Goal: Find specific page/section: Find specific page/section

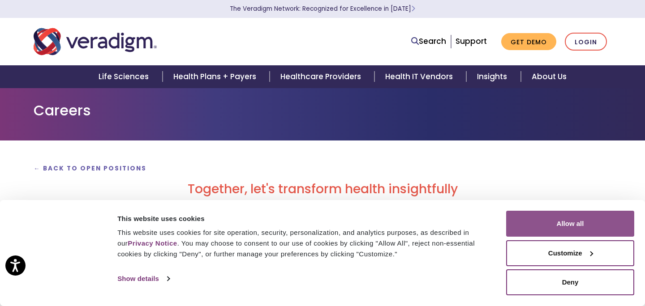
click at [509, 213] on button "Allow all" at bounding box center [570, 224] width 128 height 26
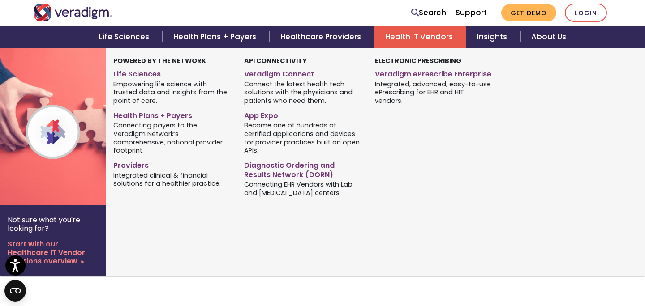
scroll to position [128, 0]
click at [372, 275] on div "Powered by the Network Life Sciences Empowering life science with trusted data …" at bounding box center [368, 162] width 525 height 228
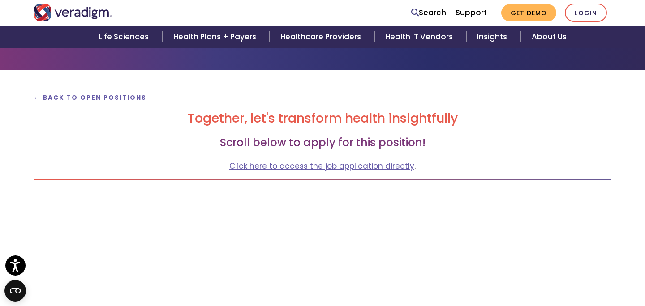
scroll to position [68, 0]
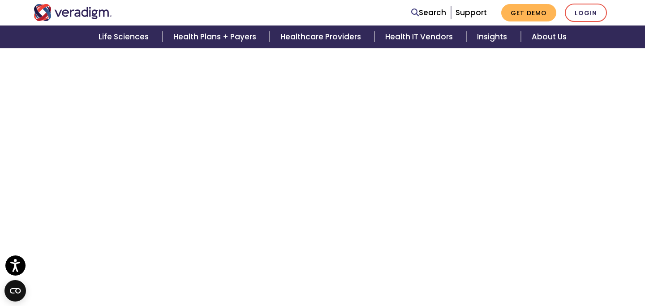
scroll to position [1231, 0]
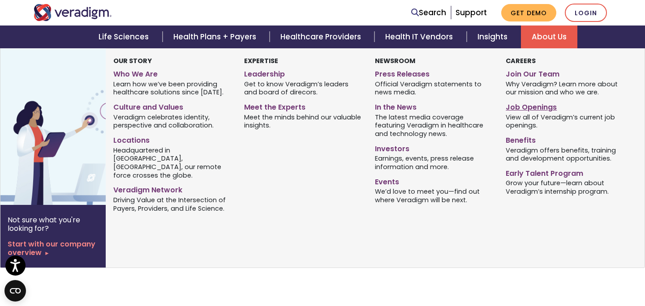
click at [531, 111] on link "Job Openings" at bounding box center [564, 105] width 117 height 13
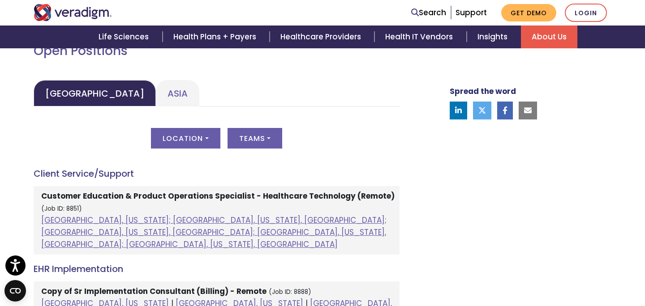
scroll to position [442, 0]
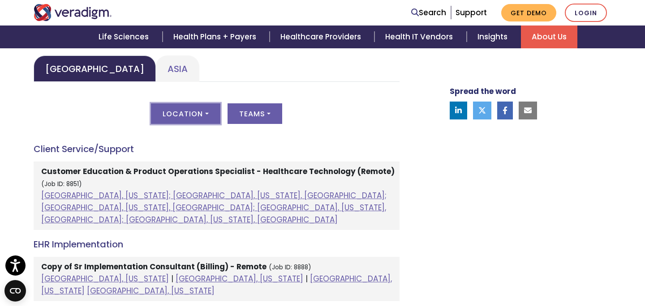
click at [205, 116] on button "Location" at bounding box center [185, 113] width 69 height 21
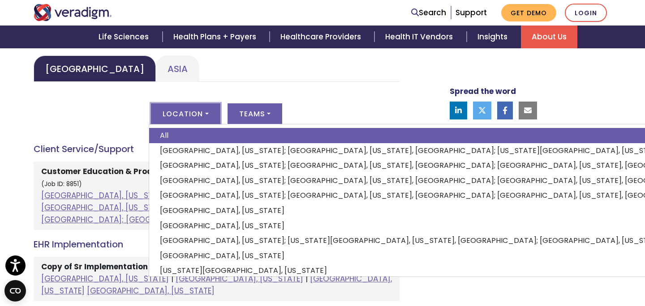
click at [205, 116] on button "Location" at bounding box center [185, 113] width 69 height 21
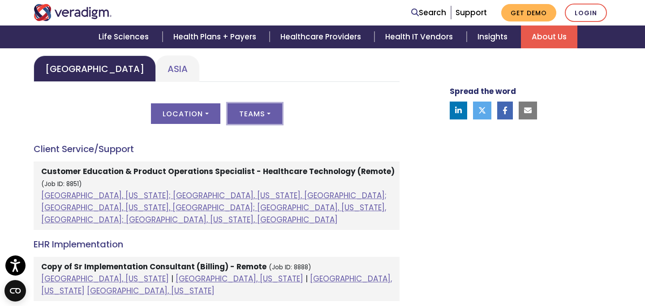
click at [271, 116] on button "Teams" at bounding box center [255, 113] width 55 height 21
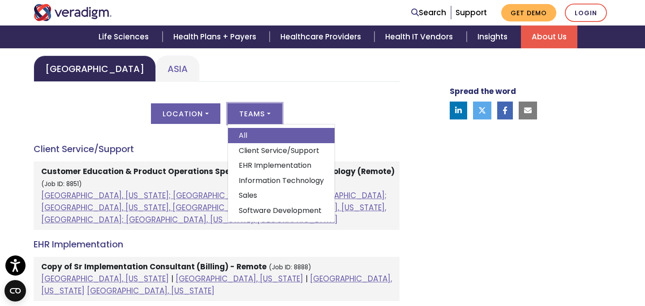
click at [276, 165] on link "EHR Implementation" at bounding box center [281, 165] width 107 height 15
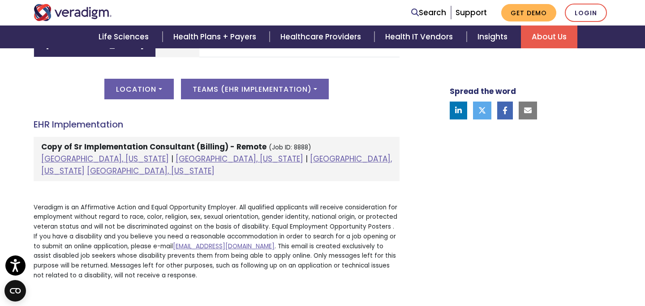
scroll to position [465, 0]
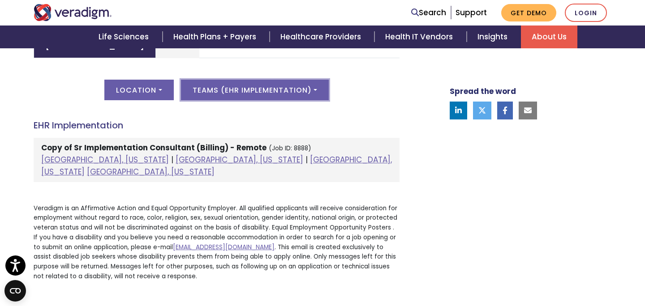
click at [280, 99] on button "Teams ( EHR Implementation )" at bounding box center [255, 90] width 148 height 21
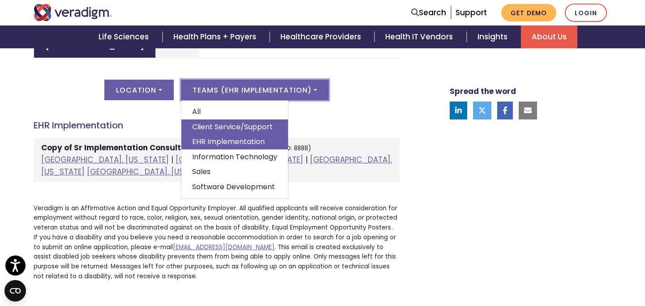
click at [261, 125] on link "Client Service/Support" at bounding box center [234, 127] width 107 height 15
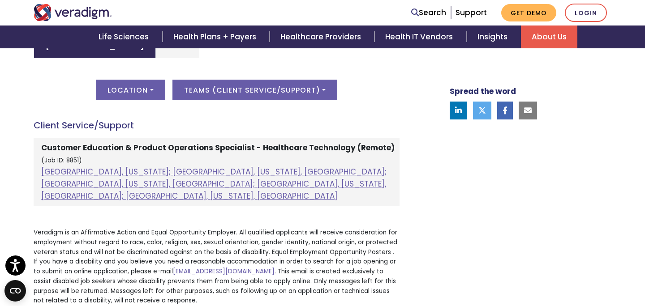
click at [263, 150] on strong "Customer Education & Product Operations Specialist - Healthcare Technology (Rem…" at bounding box center [217, 147] width 353 height 11
click at [93, 142] on li "Customer Education & Product Operations Specialist - Healthcare Technology (Rem…" at bounding box center [217, 172] width 366 height 69
click at [106, 118] on div "[GEOGRAPHIC_DATA] Location All [GEOGRAPHIC_DATA], [US_STATE]; [GEOGRAPHIC_DATA]…" at bounding box center [217, 143] width 366 height 127
click at [104, 156] on li "Customer Education & Product Operations Specialist - Healthcare Technology (Rem…" at bounding box center [217, 172] width 366 height 69
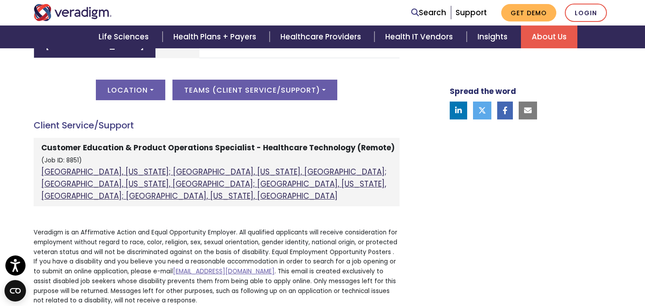
click at [117, 183] on link "[GEOGRAPHIC_DATA], [US_STATE]; [GEOGRAPHIC_DATA], [US_STATE], [GEOGRAPHIC_DATA]…" at bounding box center [213, 184] width 345 height 35
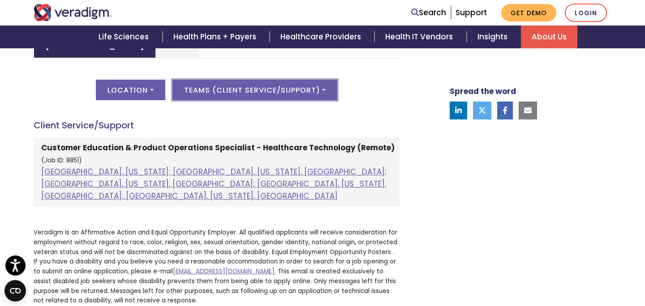
click at [305, 91] on button "Teams ( Client Service/Support )" at bounding box center [254, 90] width 165 height 21
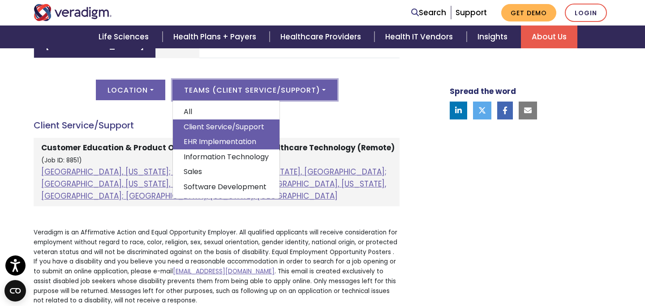
click at [253, 145] on link "EHR Implementation" at bounding box center [226, 141] width 107 height 15
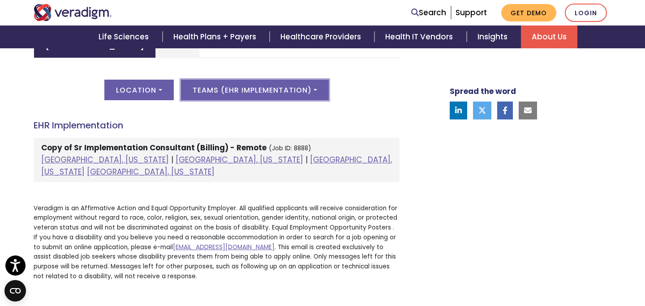
click at [290, 95] on button "Teams ( EHR Implementation )" at bounding box center [255, 90] width 148 height 21
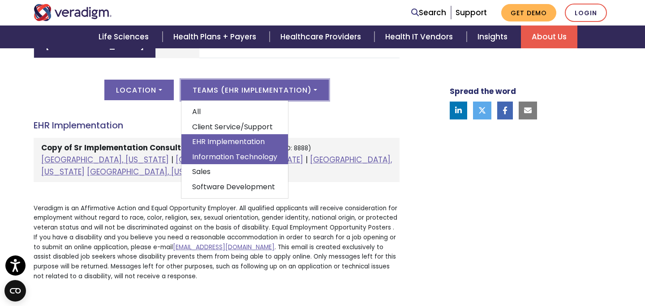
click at [264, 158] on link "Information Technology" at bounding box center [234, 157] width 107 height 15
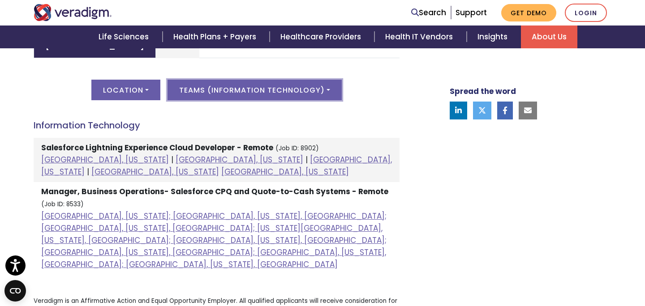
click at [285, 92] on button "Teams ( Information Technology )" at bounding box center [255, 90] width 174 height 21
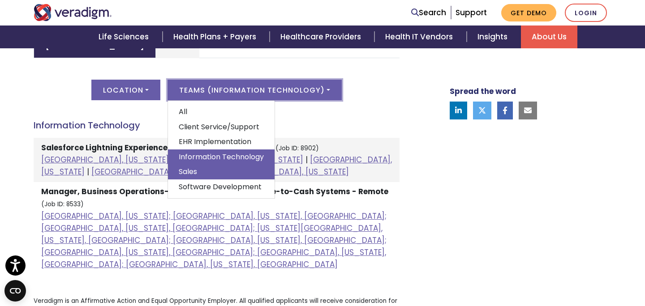
click at [258, 172] on link "Sales" at bounding box center [221, 171] width 107 height 15
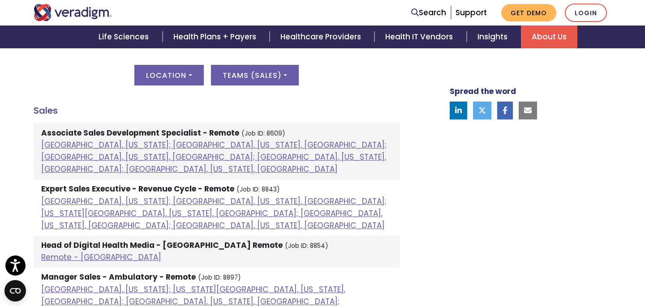
scroll to position [478, 0]
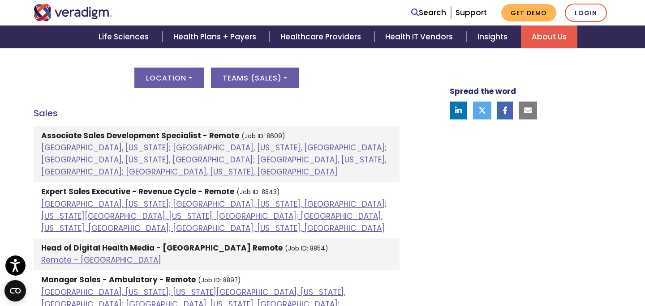
click at [268, 90] on div "Location All [GEOGRAPHIC_DATA], [US_STATE]; [GEOGRAPHIC_DATA], [US_STATE], [GEO…" at bounding box center [217, 83] width 366 height 31
click at [273, 85] on button "Teams ( Sales )" at bounding box center [255, 78] width 88 height 21
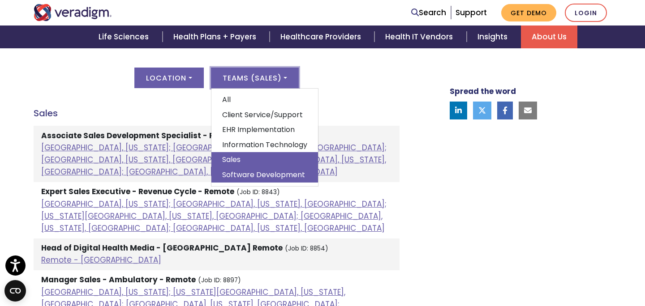
click at [251, 170] on link "Software Development" at bounding box center [264, 175] width 107 height 15
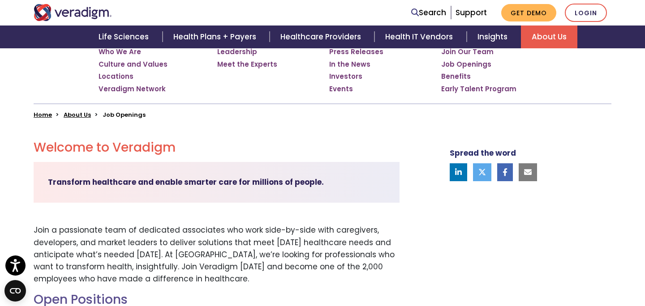
scroll to position [0, 0]
